Goal: Information Seeking & Learning: Learn about a topic

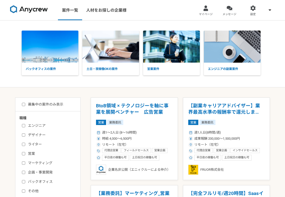
click at [23, 172] on input "企画・事業開発" at bounding box center [23, 171] width 3 height 3
checkbox input "true"
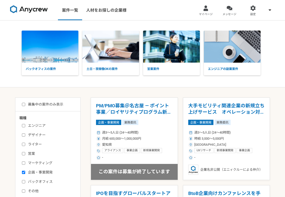
click at [23, 104] on input "募集中の案件のみ表示" at bounding box center [23, 104] width 3 height 3
checkbox input "true"
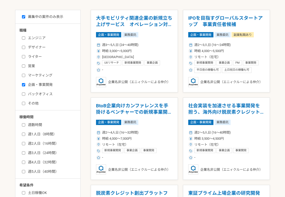
scroll to position [148, 0]
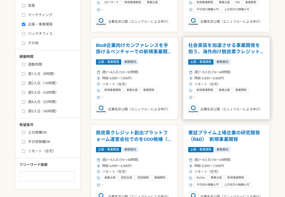
click at [211, 51] on h1 "社会実装を加速させる事業開発を担う、海外向け脱炭素クレジット事業推進メンバー" at bounding box center [226, 48] width 77 height 13
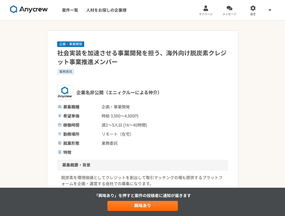
click at [89, 104] on span "募集職種" at bounding box center [80, 107] width 35 height 6
drag, startPoint x: 103, startPoint y: 117, endPoint x: 148, endPoint y: 116, distance: 45.4
click at [148, 116] on span "時給 3,500〜4,500円" at bounding box center [127, 116] width 50 height 6
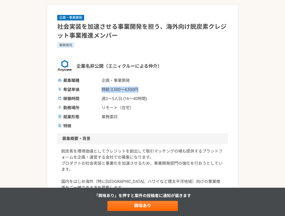
scroll to position [27, 0]
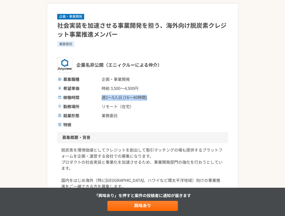
drag, startPoint x: 102, startPoint y: 99, endPoint x: 158, endPoint y: 98, distance: 55.5
click at [158, 98] on div "稼働時間 週2〜5人日 (16〜40時間)" at bounding box center [142, 98] width 171 height 6
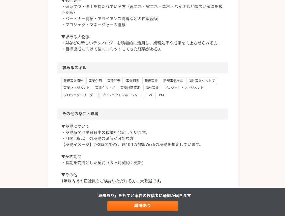
scroll to position [409, 0]
